Goal: Information Seeking & Learning: Learn about a topic

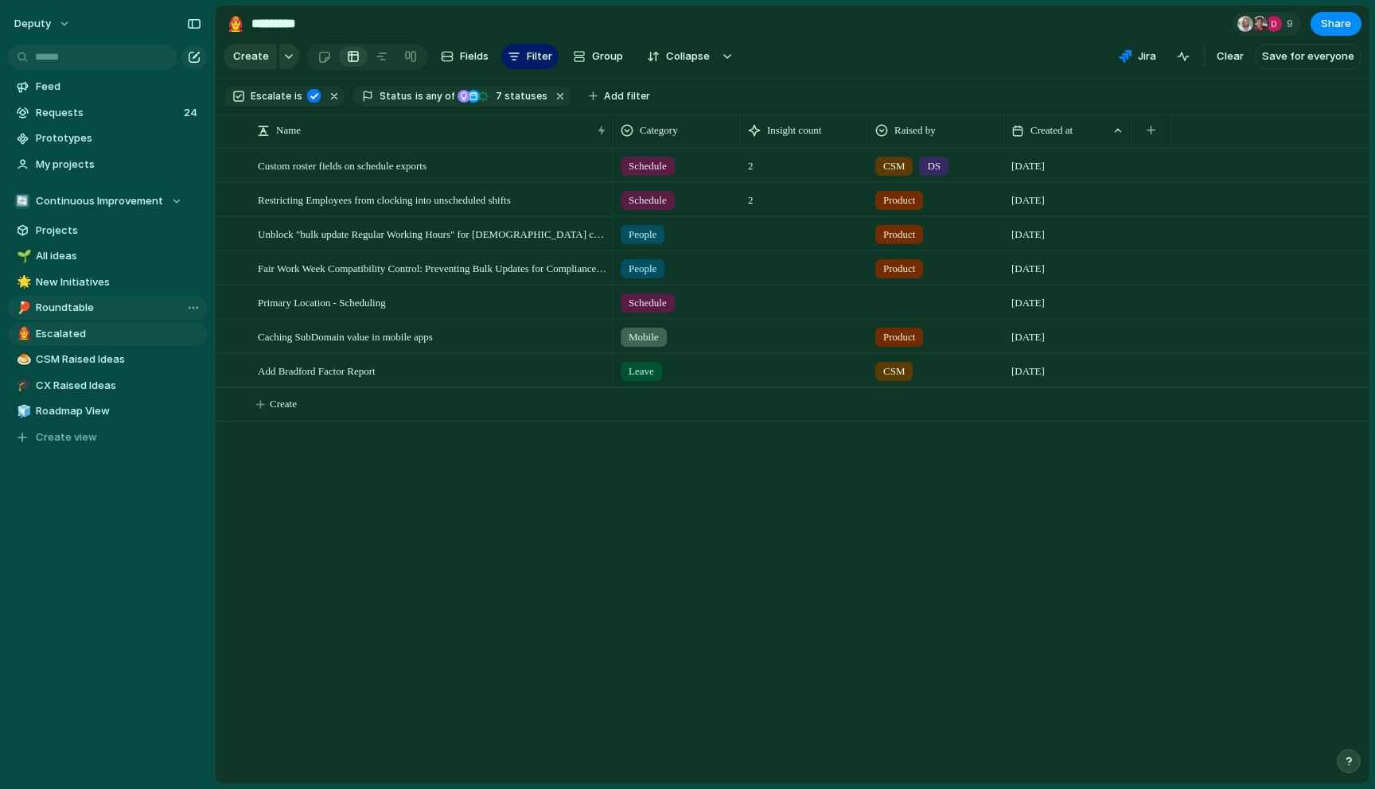
click at [126, 310] on span "Roundtable" at bounding box center [118, 308] width 165 height 16
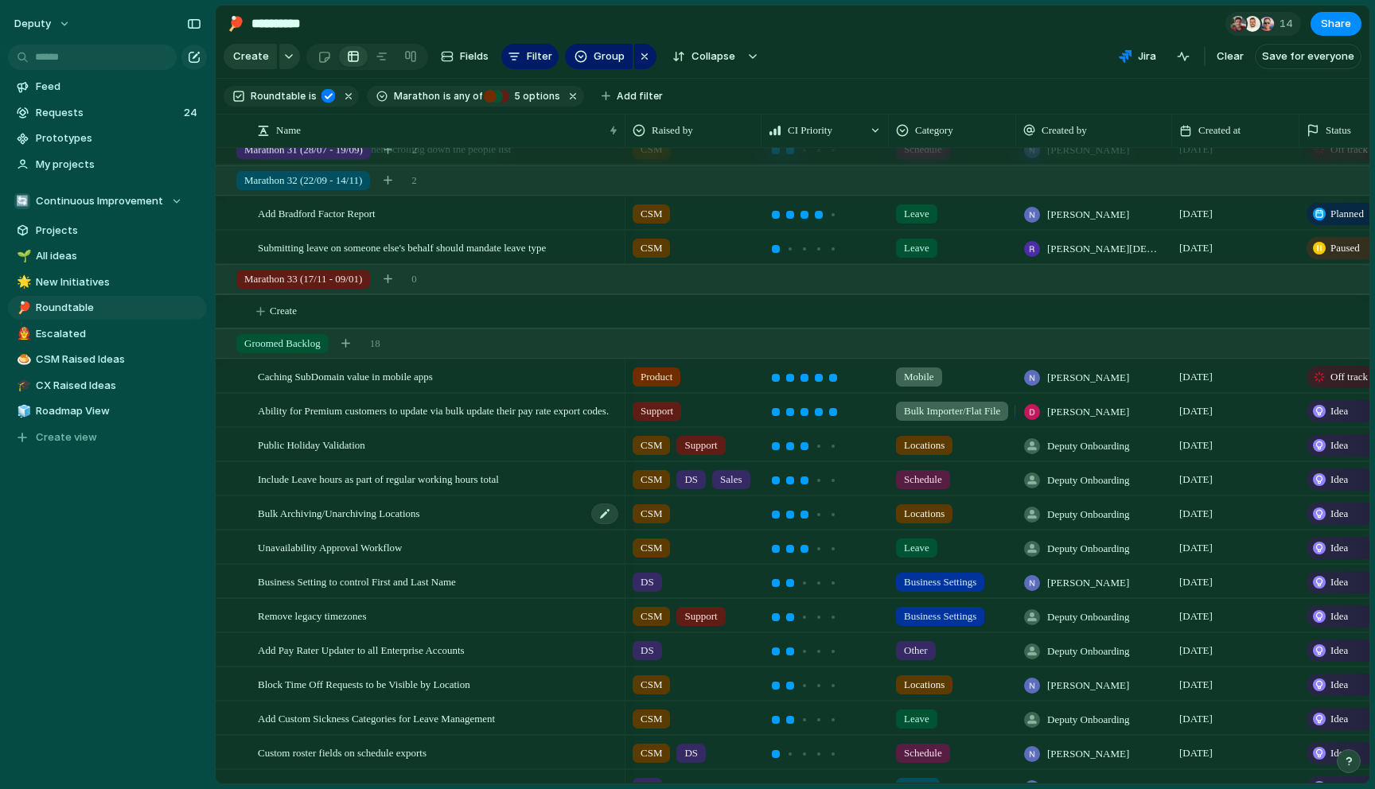
scroll to position [561, 0]
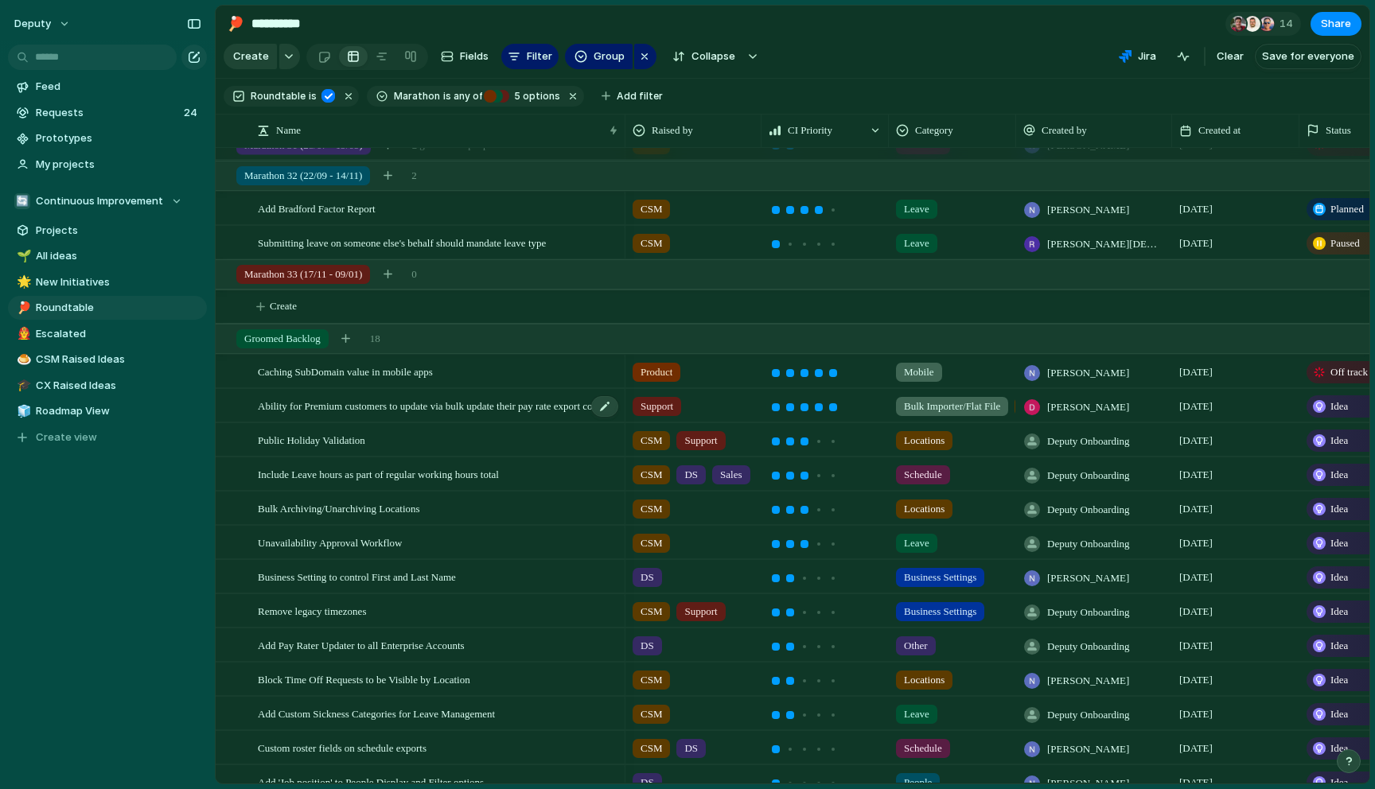
click at [520, 413] on div "Ability for Premium customers to update via bulk update their pay rate export c…" at bounding box center [439, 406] width 362 height 33
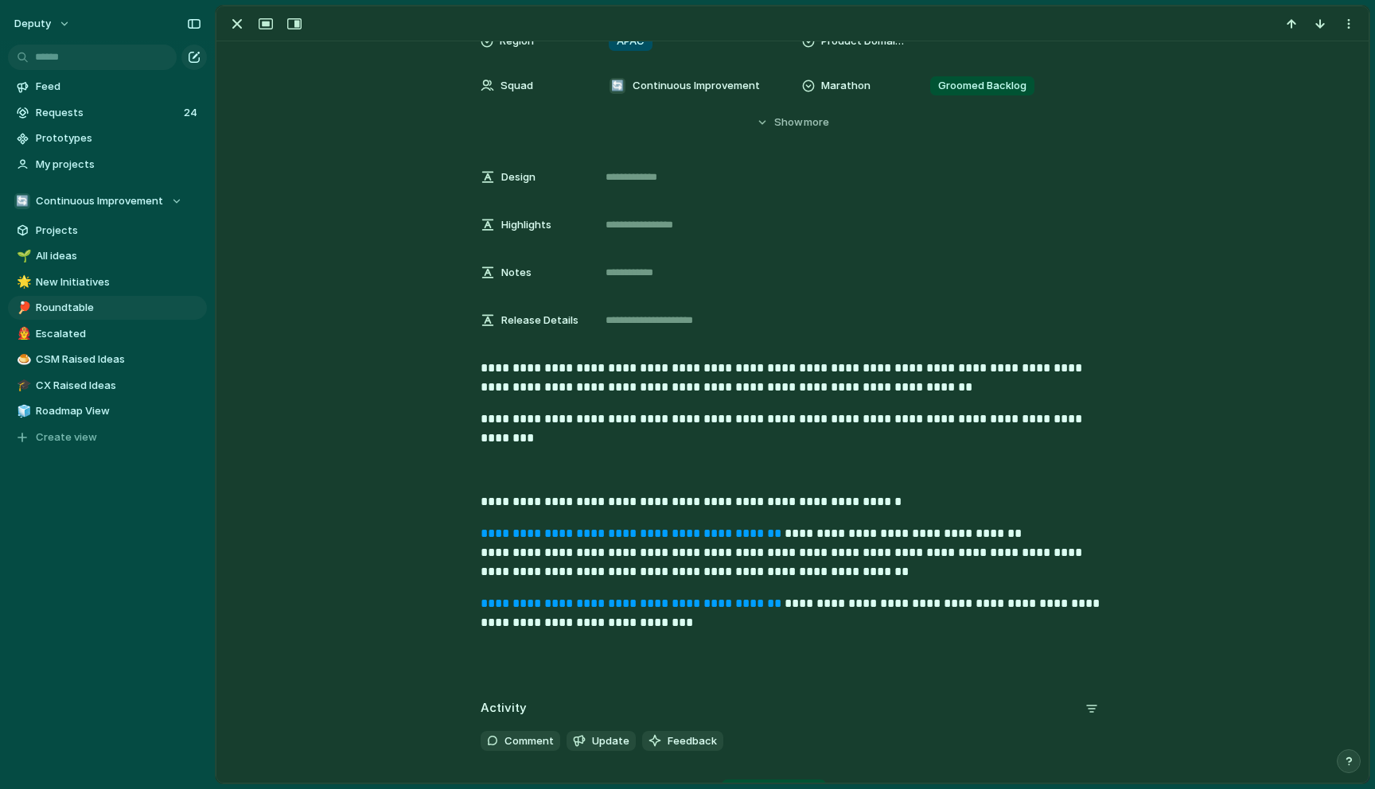
scroll to position [330, 0]
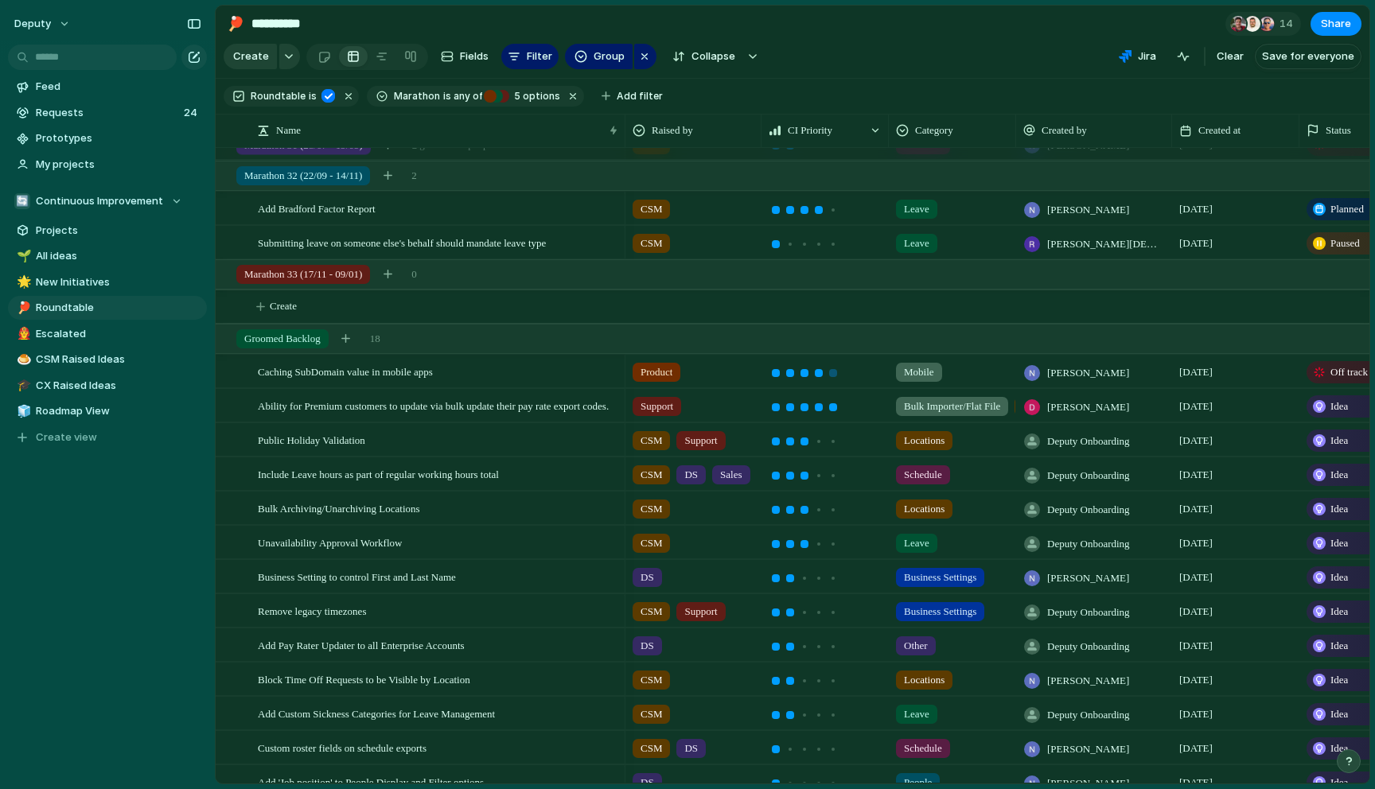
click at [824, 373] on div at bounding box center [818, 373] width 14 height 14
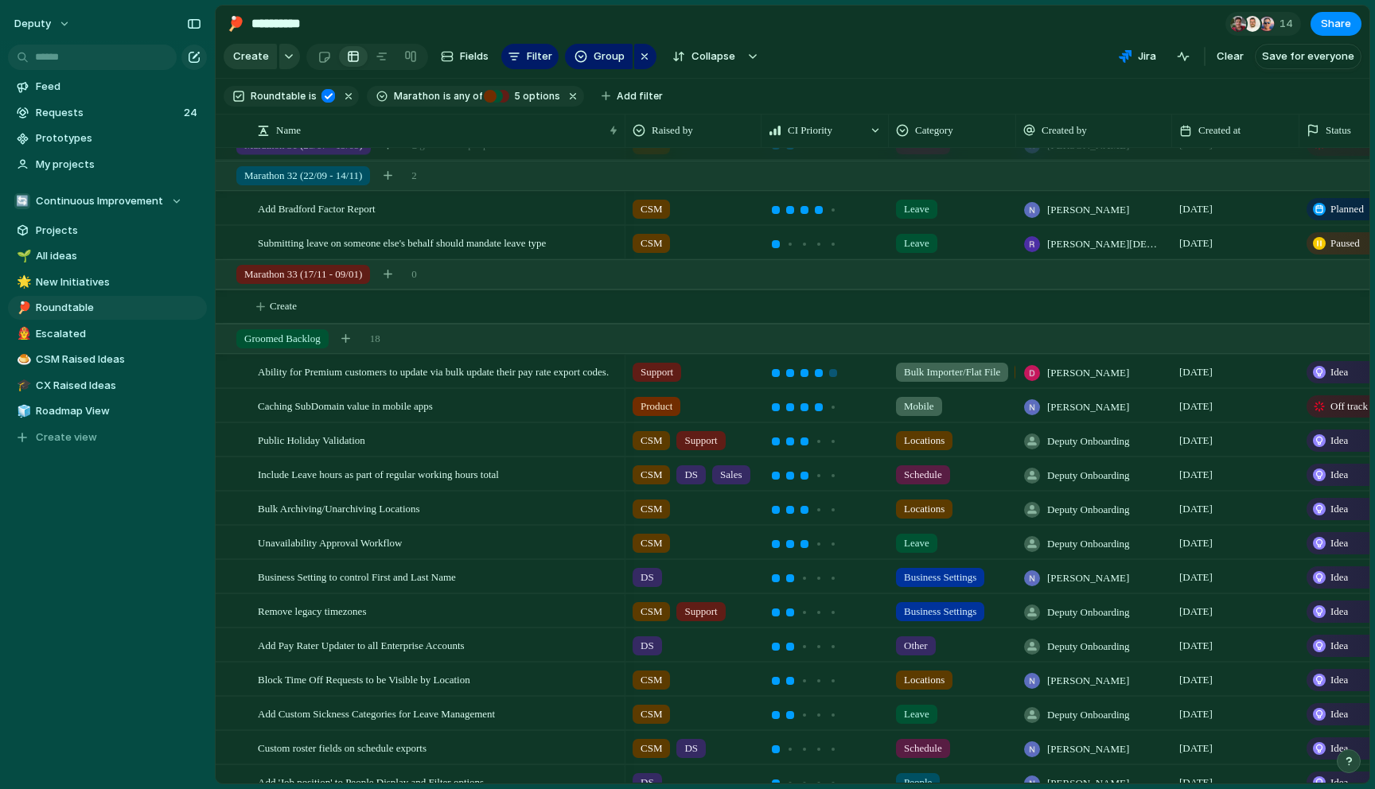
click at [817, 374] on div at bounding box center [819, 373] width 8 height 8
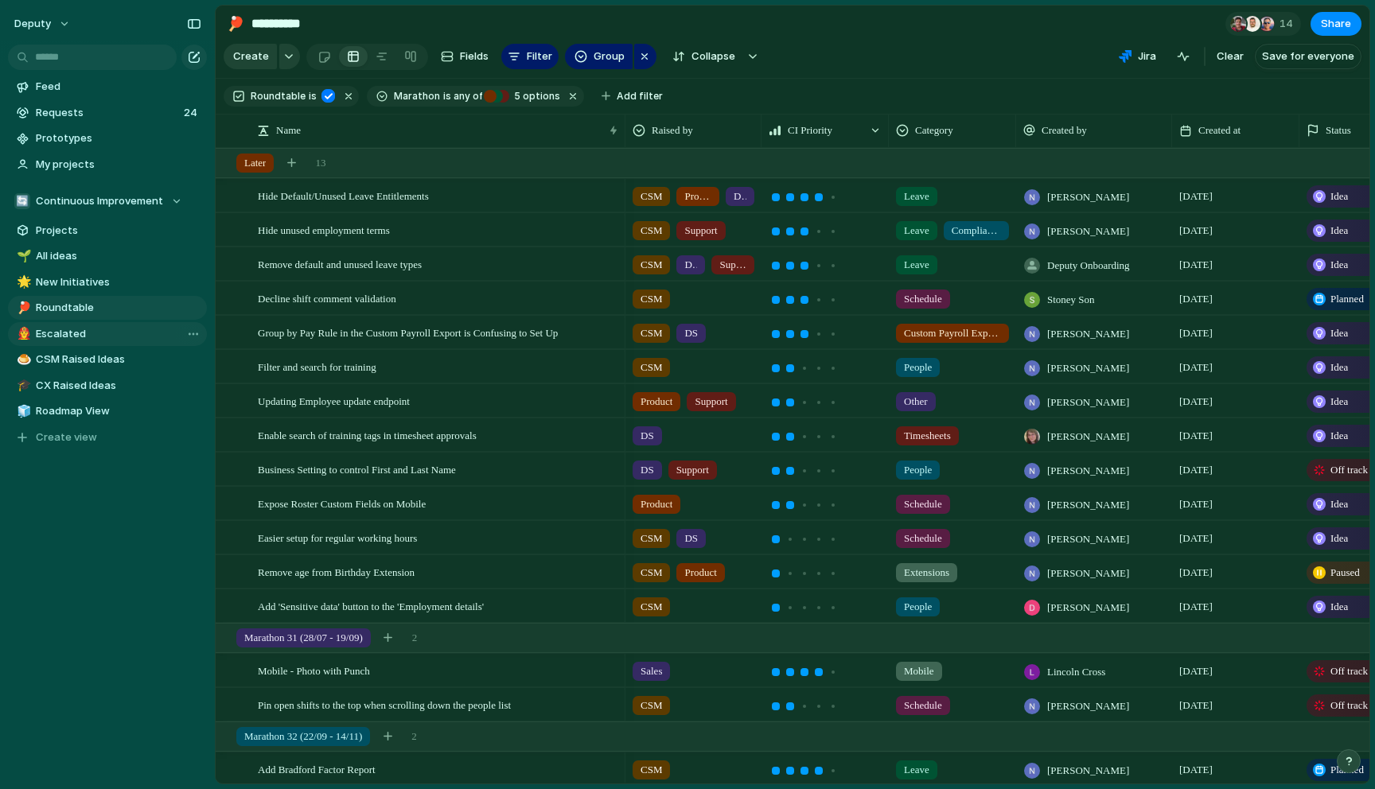
click at [92, 332] on span "Escalated" at bounding box center [118, 334] width 165 height 16
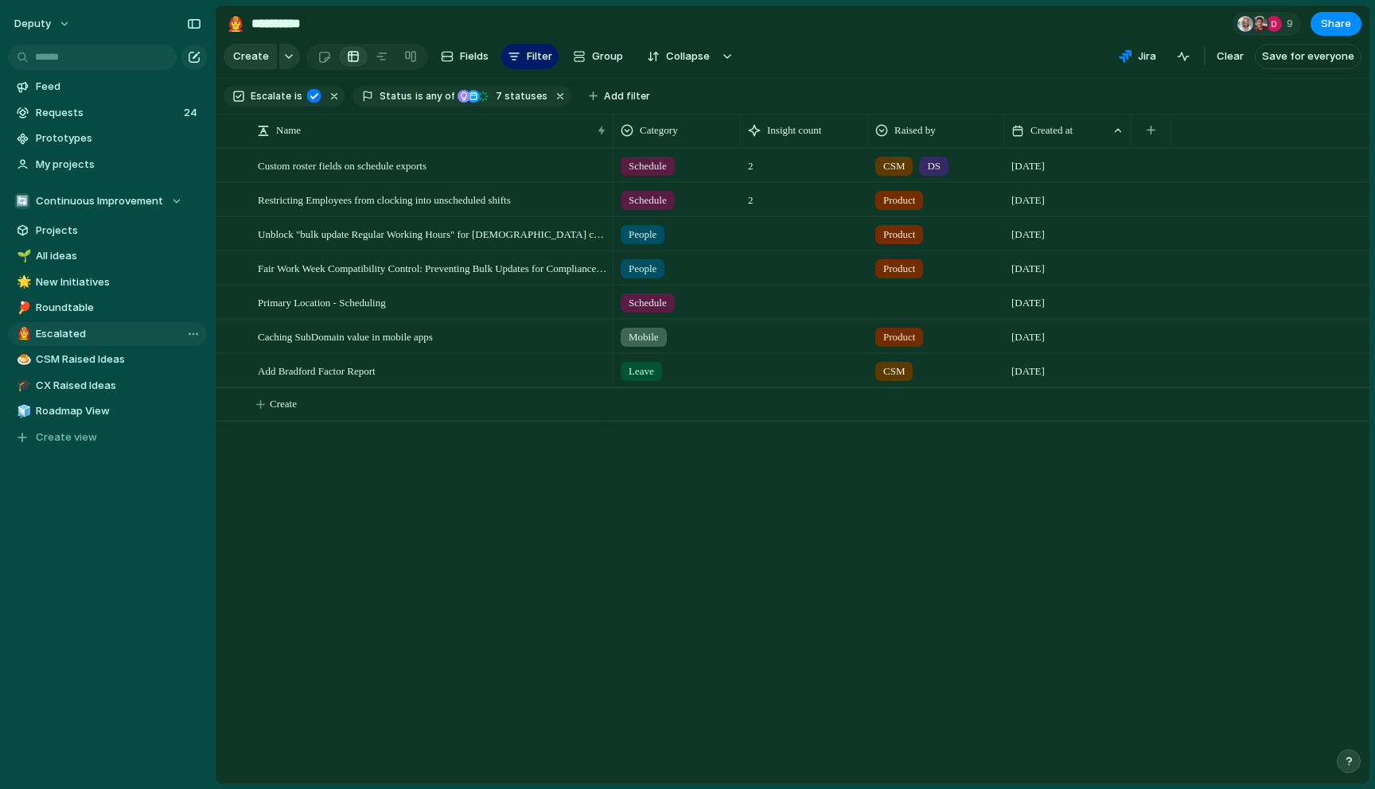
type input "*********"
click at [1091, 125] on div "Created at" at bounding box center [1058, 131] width 95 height 16
click at [1057, 198] on span "Hide" at bounding box center [1049, 192] width 22 height 16
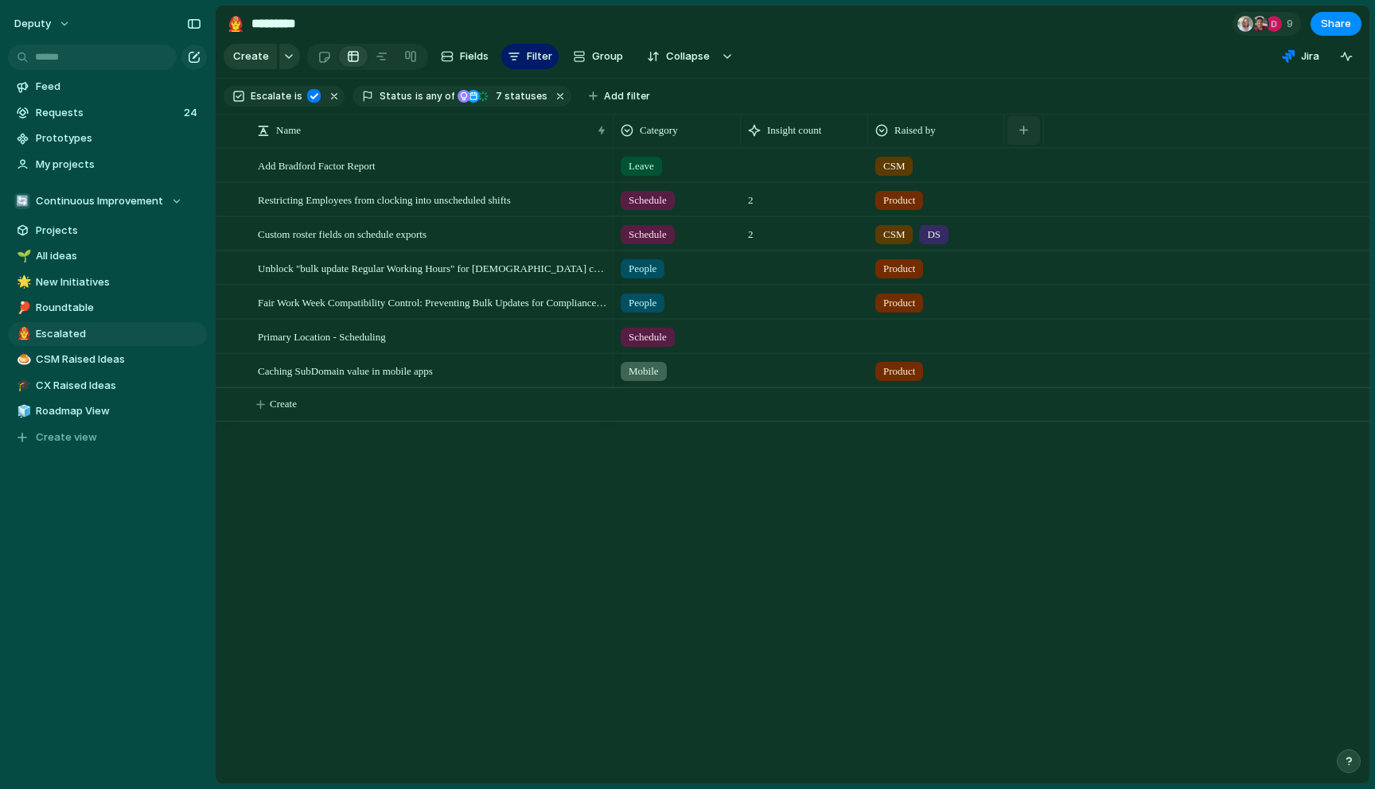
click at [1028, 139] on button "button" at bounding box center [1023, 130] width 33 height 29
type input "***"
click at [1084, 198] on span "CI Priority" at bounding box center [1061, 201] width 49 height 16
click at [1072, 200] on div at bounding box center [1076, 201] width 8 height 8
click at [1071, 231] on div at bounding box center [1075, 235] width 14 height 14
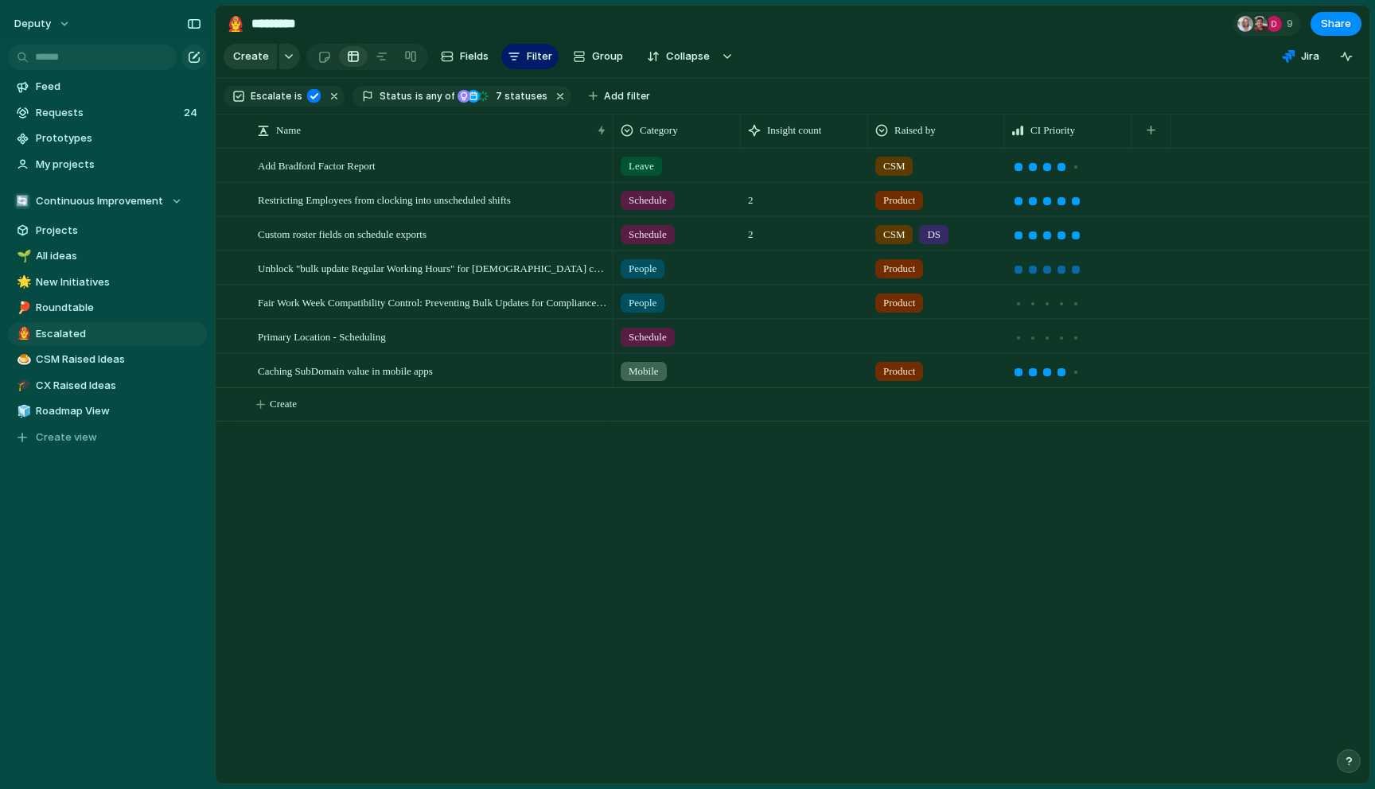
click at [1072, 267] on div at bounding box center [1076, 270] width 8 height 8
click at [1071, 302] on div at bounding box center [1075, 304] width 14 height 14
click at [1071, 331] on div at bounding box center [1075, 338] width 14 height 14
click at [1071, 368] on div at bounding box center [1075, 372] width 14 height 14
click at [1081, 168] on div at bounding box center [1075, 167] width 14 height 14
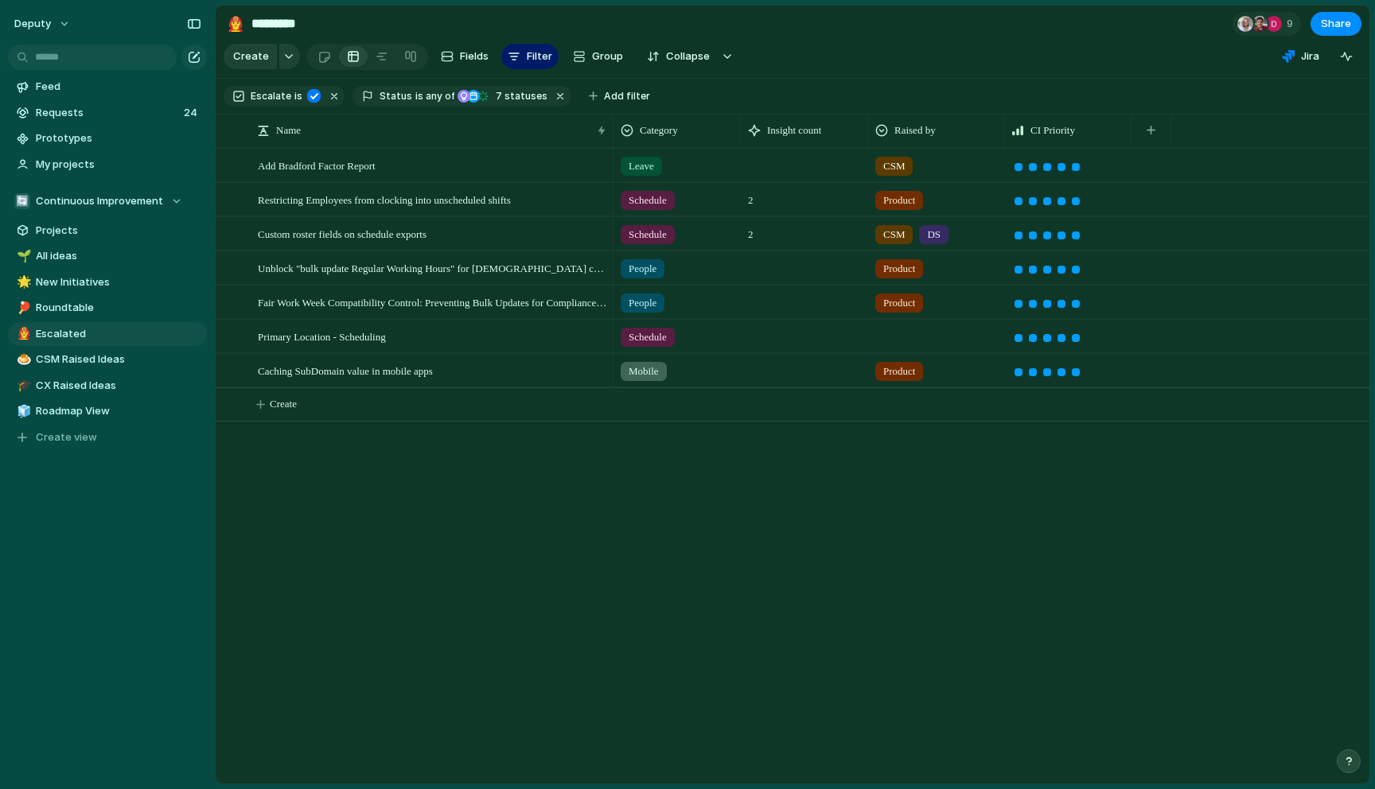
click at [1024, 569] on div "Leave CSM Schedule 2 Product Schedule 2 CSM DS People Product People Product Sc…" at bounding box center [991, 466] width 756 height 636
click at [917, 341] on div at bounding box center [936, 334] width 134 height 26
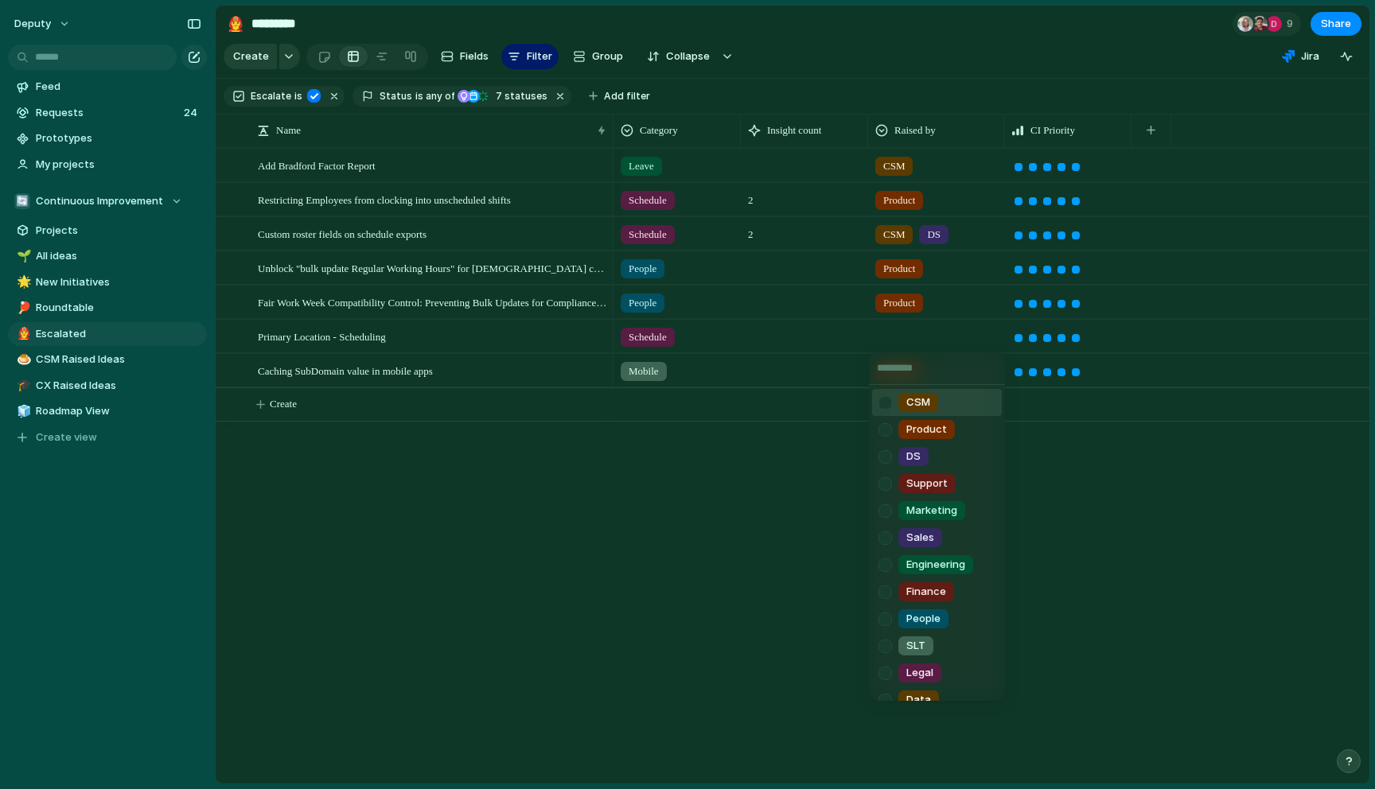
click at [902, 399] on div "CSM" at bounding box center [918, 402] width 40 height 19
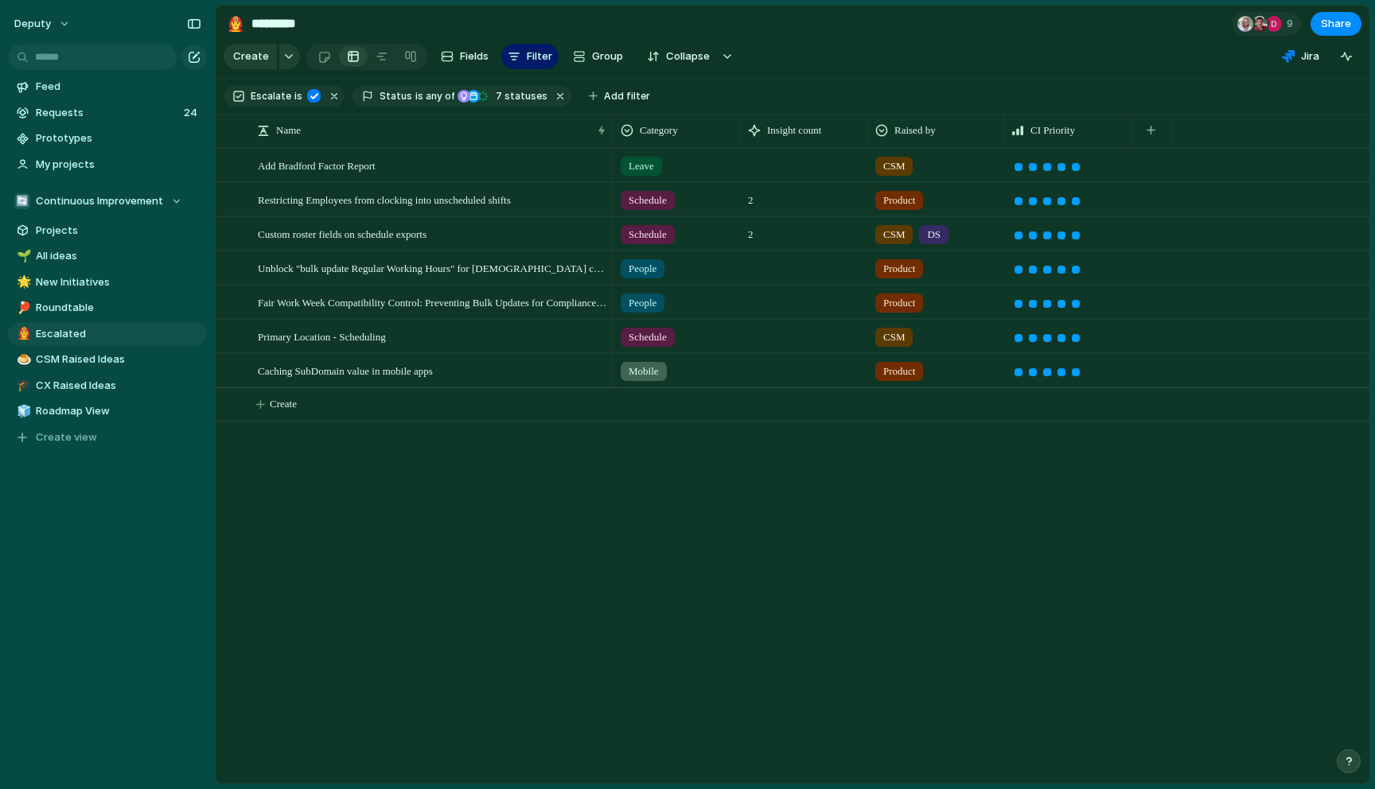
click at [803, 495] on div "Leave CSM Schedule 2 Product Schedule 2 CSM DS People Product People Product Sc…" at bounding box center [991, 466] width 756 height 636
